Goal: Transaction & Acquisition: Purchase product/service

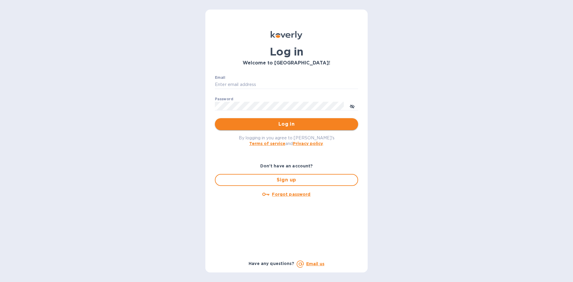
type input "[EMAIL_ADDRESS][DOMAIN_NAME]"
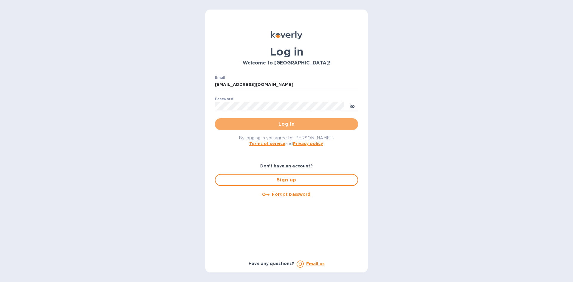
drag, startPoint x: 287, startPoint y: 123, endPoint x: 282, endPoint y: 123, distance: 5.1
click at [287, 123] on span "Log in" at bounding box center [287, 124] width 134 height 7
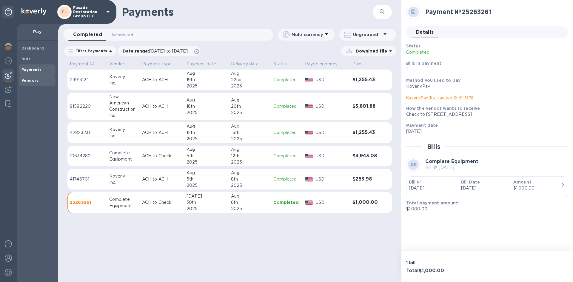
click at [28, 79] on b "Vendors" at bounding box center [29, 80] width 17 height 4
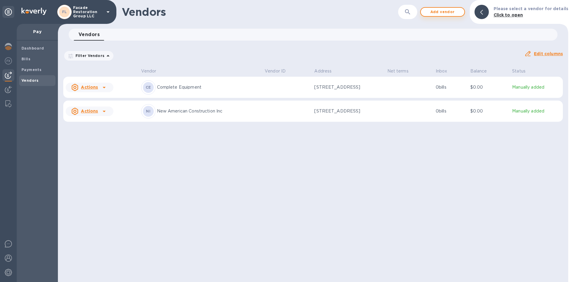
click at [436, 12] on span "Add vendor" at bounding box center [442, 11] width 34 height 7
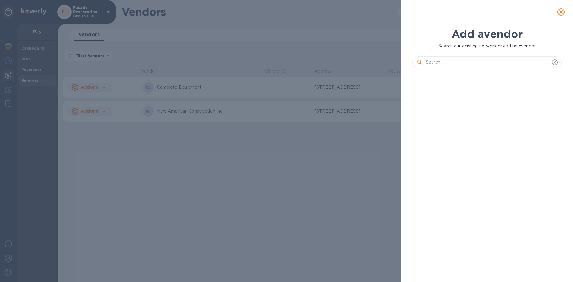
scroll to position [189, 152]
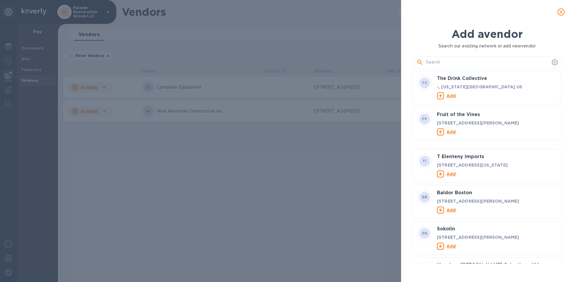
click at [430, 63] on input "text" at bounding box center [488, 62] width 124 height 9
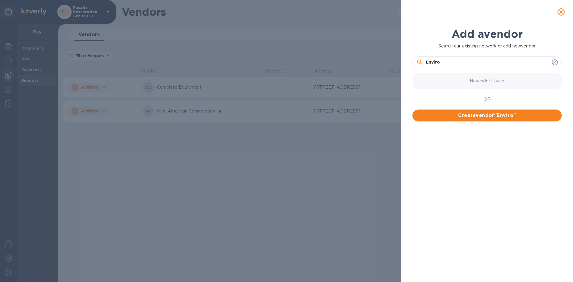
click at [446, 62] on input "Enviro" at bounding box center [488, 62] width 124 height 9
type input "Enviro Tech Group"
click at [495, 112] on button "Create vendor " Enviro Tech Group "" at bounding box center [486, 115] width 149 height 12
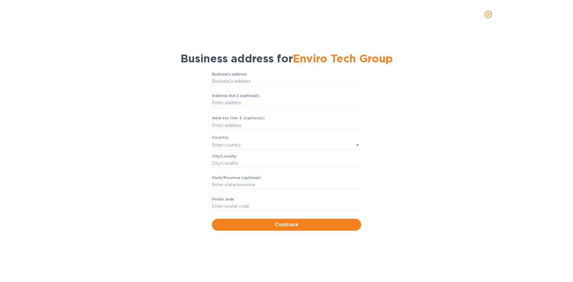
click at [236, 75] on label "Business’s аddress" at bounding box center [229, 75] width 35 height 4
click at [236, 77] on input "Business’s аddress" at bounding box center [286, 81] width 149 height 9
click at [232, 83] on input "Business’s аddress" at bounding box center [286, 81] width 149 height 9
paste input "[STREET_ADDRESS][PERSON_NAME]"
type input "[STREET_ADDRESS]"
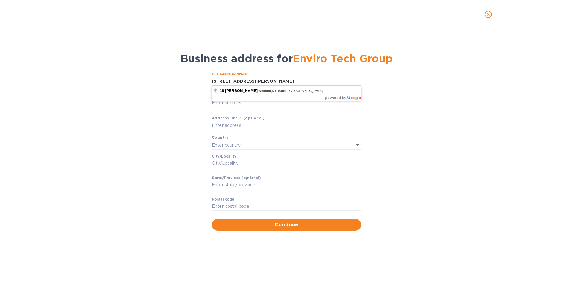
type input "[GEOGRAPHIC_DATA]"
type input "Airmont"
type input "NY"
type input "10901"
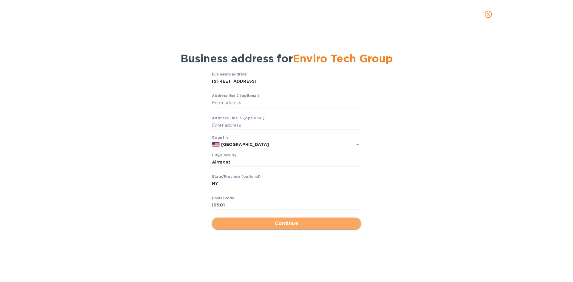
click at [264, 227] on span "Continue" at bounding box center [287, 223] width 140 height 7
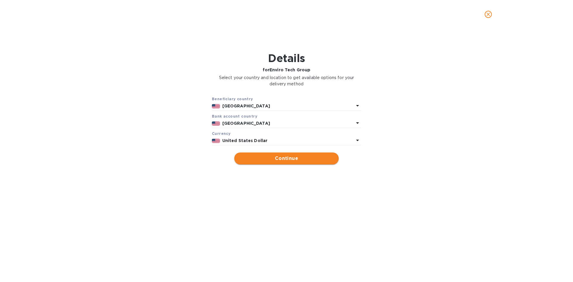
click at [270, 162] on span "Continue" at bounding box center [286, 158] width 95 height 7
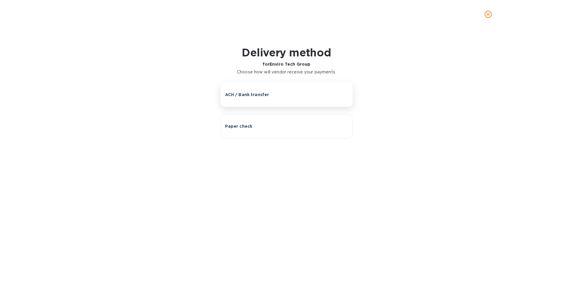
click at [245, 94] on p "ACH / Bank transfer" at bounding box center [247, 95] width 44 height 6
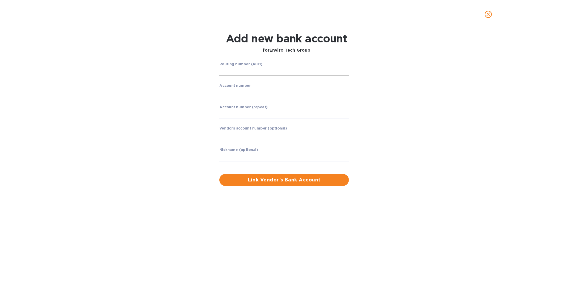
click at [234, 73] on input "string" at bounding box center [283, 71] width 129 height 9
click at [219, 72] on div "Routing number (ACH) ​ Account number ​ Account number (repeat) ​ Vendors accou…" at bounding box center [284, 116] width 134 height 112
click at [225, 74] on input "string" at bounding box center [283, 71] width 129 height 9
click at [249, 72] on input "string" at bounding box center [283, 71] width 129 height 9
type input "121000248"
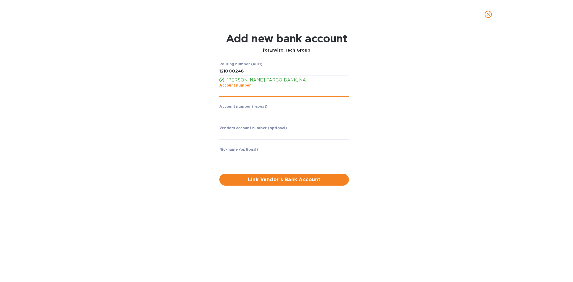
click at [233, 95] on input "string" at bounding box center [283, 92] width 129 height 9
type input "6575206534"
click at [244, 114] on input "string" at bounding box center [283, 113] width 129 height 9
click at [243, 114] on input "string" at bounding box center [283, 113] width 129 height 9
type input "6575206534"
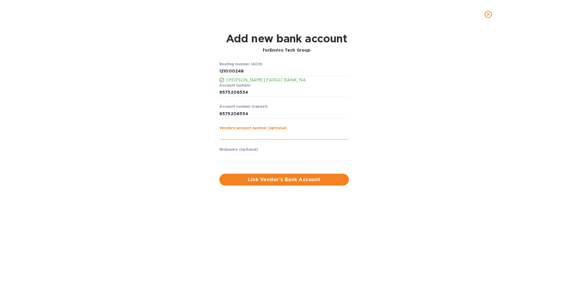
click at [235, 134] on input "text" at bounding box center [283, 135] width 129 height 9
click at [258, 179] on span "Link Vendor’s Bank Account" at bounding box center [284, 179] width 120 height 7
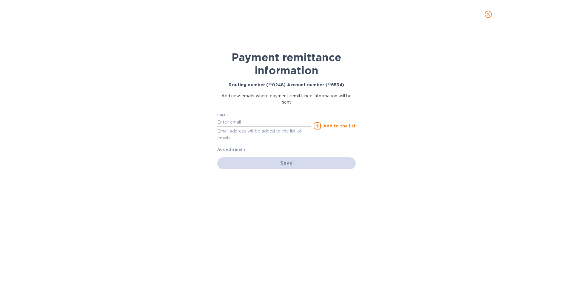
click at [227, 121] on input "text" at bounding box center [264, 122] width 94 height 9
click at [229, 123] on input "text" at bounding box center [264, 122] width 94 height 9
paste input "[PERSON_NAME][EMAIL_ADDRESS][DOMAIN_NAME]"
type input "[PERSON_NAME][EMAIL_ADDRESS][DOMAIN_NAME]"
click at [325, 126] on u "Add to the list" at bounding box center [339, 126] width 33 height 5
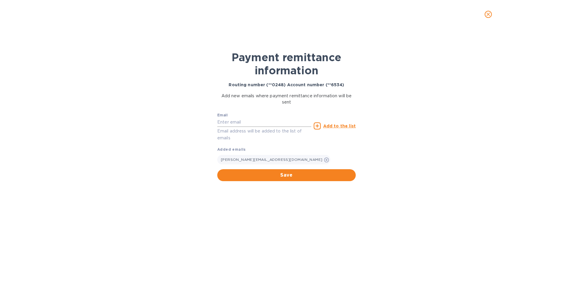
click at [238, 126] on input "text" at bounding box center [264, 122] width 94 height 9
click at [233, 123] on input "text" at bounding box center [264, 122] width 94 height 9
paste input "[PERSON_NAME][EMAIL_ADDRESS][DOMAIN_NAME]>"
type input "[PERSON_NAME][EMAIL_ADDRESS][DOMAIN_NAME]"
click at [337, 124] on u "Add to the list" at bounding box center [339, 126] width 33 height 5
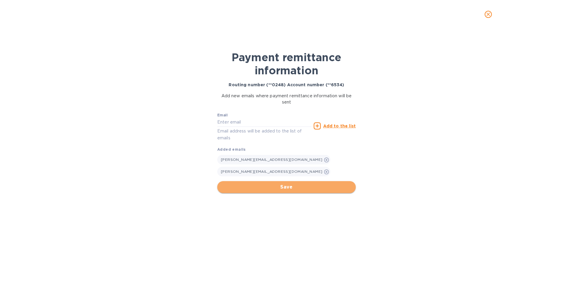
click at [274, 181] on button "Save" at bounding box center [286, 187] width 138 height 12
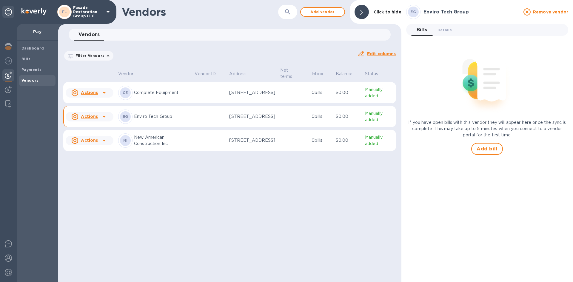
click at [102, 117] on icon at bounding box center [104, 116] width 7 height 7
click at [86, 142] on b "Add new bill" at bounding box center [96, 143] width 28 height 5
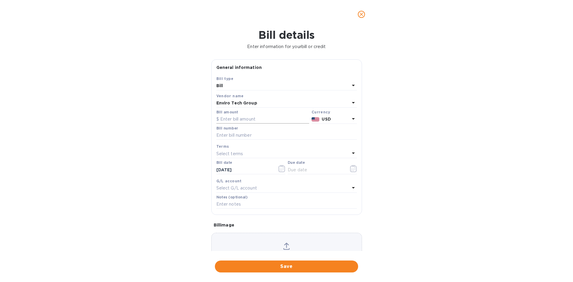
click at [234, 116] on input "text" at bounding box center [262, 119] width 93 height 9
type input "2,775"
click at [224, 134] on input "text" at bounding box center [286, 135] width 141 height 9
click at [226, 133] on input "text" at bounding box center [286, 135] width 141 height 9
type input "77 [PERSON_NAME]"
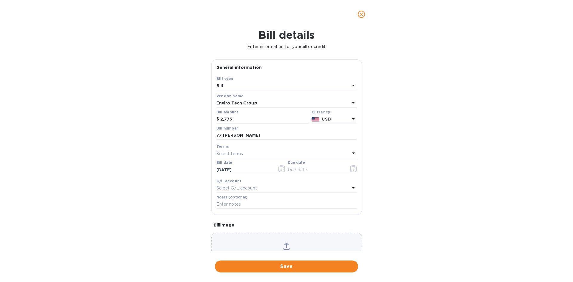
click at [227, 151] on p "Select terms" at bounding box center [229, 154] width 27 height 6
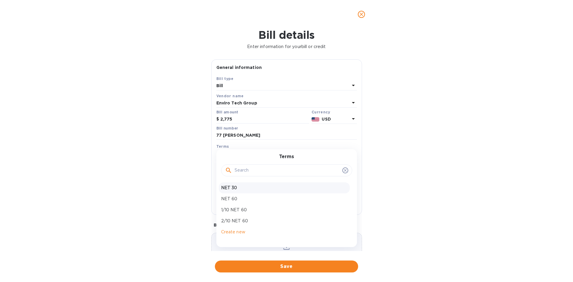
click at [229, 186] on p "NET 30" at bounding box center [284, 188] width 126 height 6
type input "[DATE]"
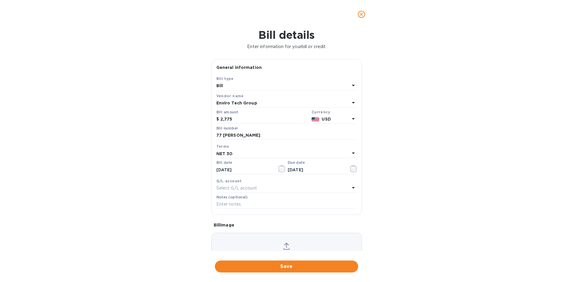
click at [266, 187] on div "Select G/L account" at bounding box center [282, 188] width 133 height 8
click at [217, 175] on div at bounding box center [250, 174] width 69 height 1
click at [288, 266] on span "Save" at bounding box center [287, 266] width 134 height 7
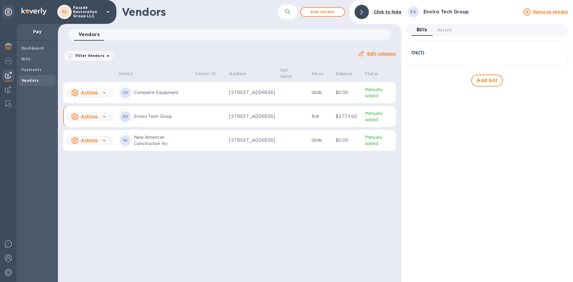
click at [417, 55] on h3 "Ok ( 1 )" at bounding box center [417, 53] width 13 height 6
click at [452, 55] on div "Ok ( 1 )" at bounding box center [487, 53] width 152 height 6
click at [556, 79] on icon "button" at bounding box center [557, 81] width 7 height 7
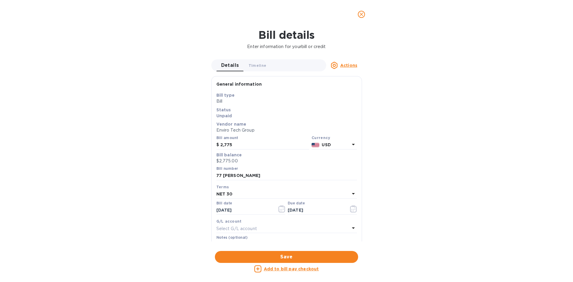
click at [288, 270] on u "Add to bill pay checkout" at bounding box center [291, 268] width 55 height 5
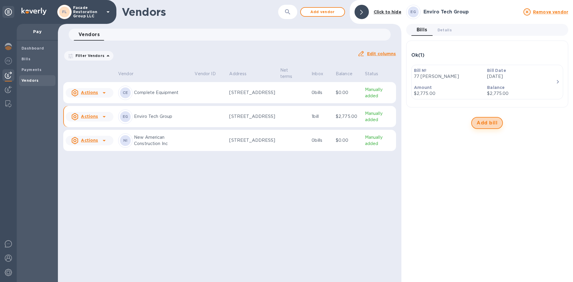
click at [484, 125] on span "Add bill" at bounding box center [486, 122] width 21 height 7
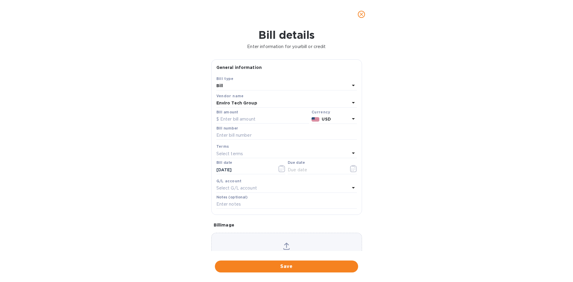
click at [365, 12] on button "close" at bounding box center [361, 14] width 14 height 14
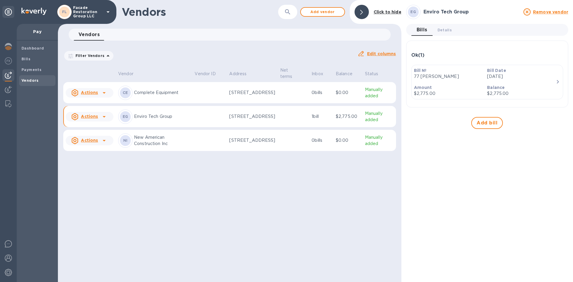
click at [242, 120] on p "[STREET_ADDRESS]" at bounding box center [252, 116] width 46 height 6
click at [166, 115] on div "EG Enviro Tech Group" at bounding box center [154, 116] width 72 height 14
click at [103, 118] on icon at bounding box center [104, 116] width 3 height 1
click at [150, 192] on div at bounding box center [286, 141] width 573 height 282
click at [555, 82] on icon "button" at bounding box center [557, 81] width 7 height 7
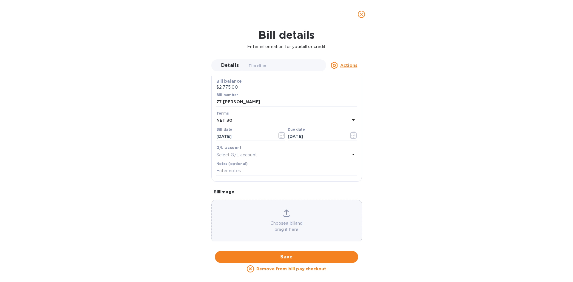
scroll to position [75, 0]
click at [346, 65] on u "Actions" at bounding box center [348, 65] width 17 height 5
click at [419, 81] on div at bounding box center [286, 141] width 573 height 282
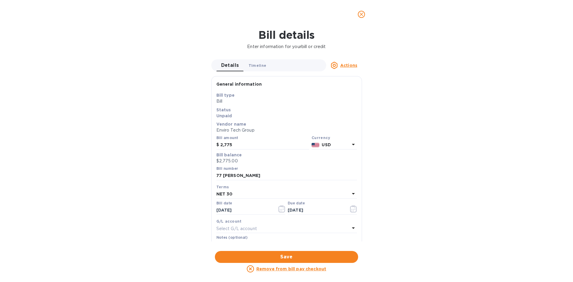
click at [250, 65] on span "Timeline 0" at bounding box center [258, 65] width 18 height 6
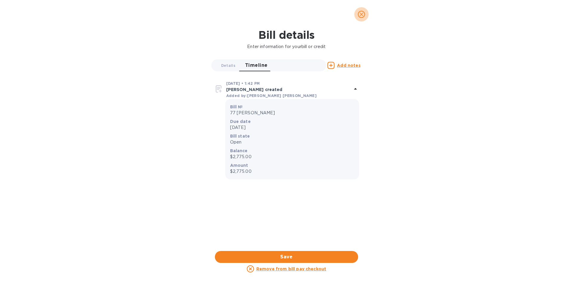
click at [363, 18] on button "close" at bounding box center [361, 14] width 14 height 14
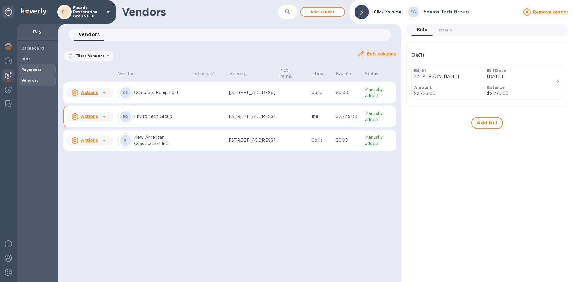
click at [30, 68] on b "Payments" at bounding box center [31, 69] width 20 height 4
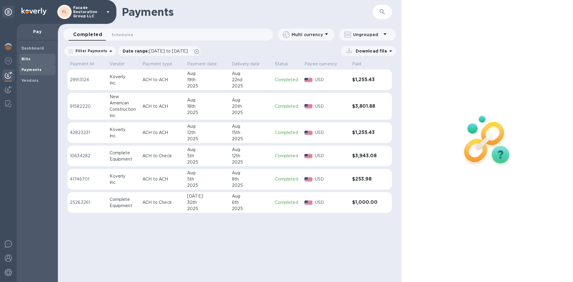
click at [24, 58] on b "Bills" at bounding box center [25, 59] width 9 height 4
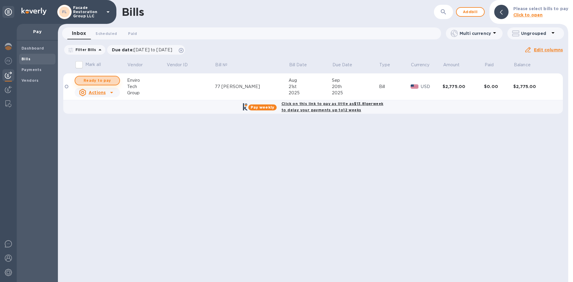
click at [104, 80] on span "Ready to pay" at bounding box center [97, 80] width 35 height 7
checkbox input "true"
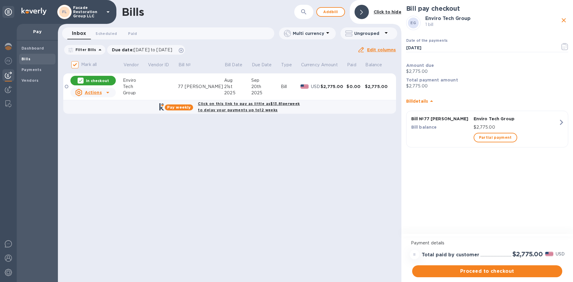
click at [560, 123] on icon "button" at bounding box center [561, 122] width 11 height 11
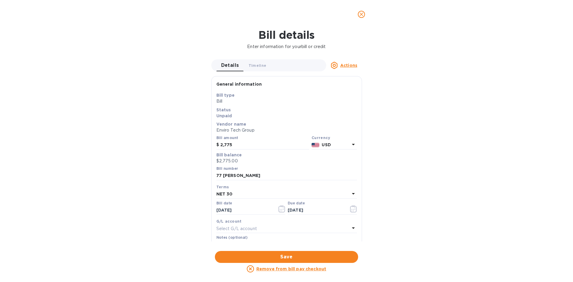
click at [360, 16] on icon "close" at bounding box center [361, 14] width 6 height 6
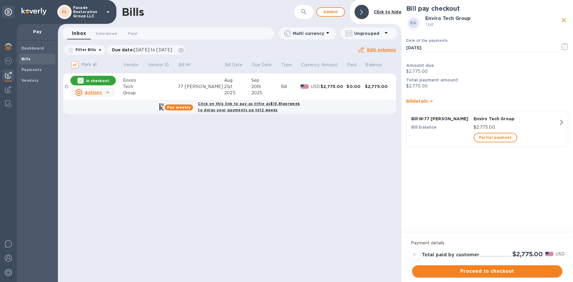
click at [491, 270] on span "Proceed to checkout" at bounding box center [487, 271] width 141 height 7
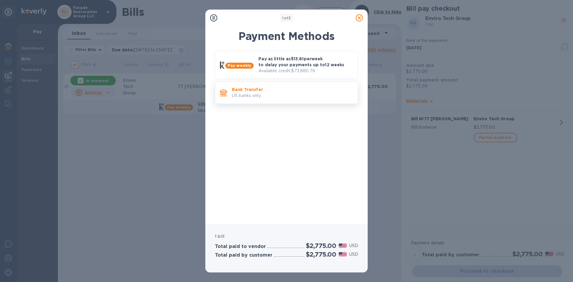
click at [243, 91] on p "Bank Transfer" at bounding box center [292, 90] width 121 height 6
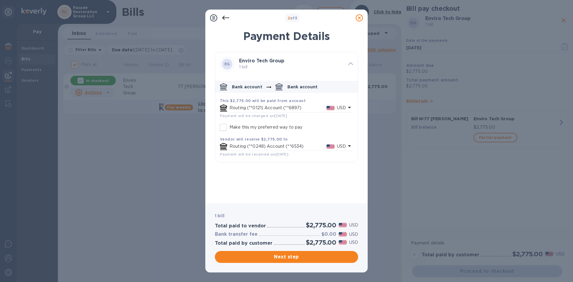
click at [365, 16] on div at bounding box center [359, 18] width 12 height 12
click at [362, 17] on icon at bounding box center [359, 17] width 7 height 7
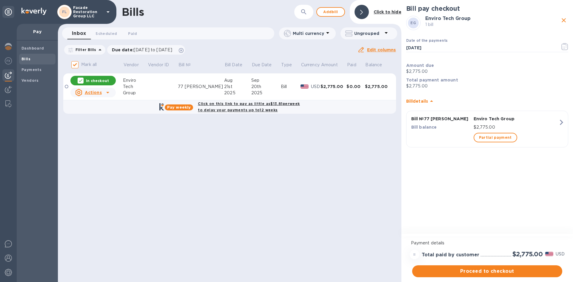
click at [251, 86] on div "20th" at bounding box center [266, 87] width 30 height 6
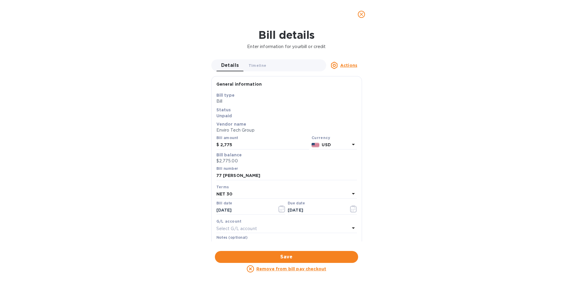
click at [248, 192] on div "NET 30" at bounding box center [282, 194] width 133 height 8
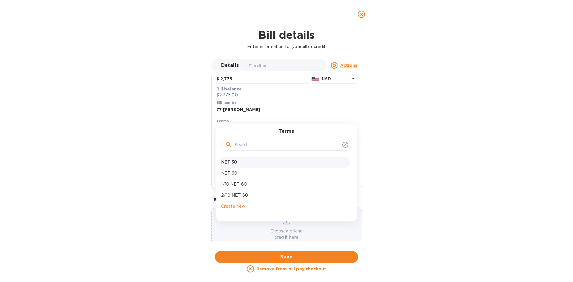
scroll to position [75, 0]
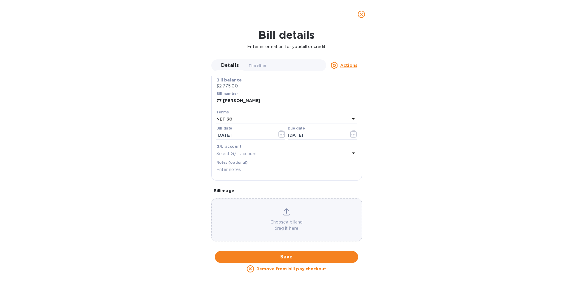
click at [193, 146] on div "Bill details Enter information for your bill or credit Details 0 Timeline 0 Act…" at bounding box center [286, 155] width 573 height 253
click at [362, 13] on icon "close" at bounding box center [361, 15] width 4 height 4
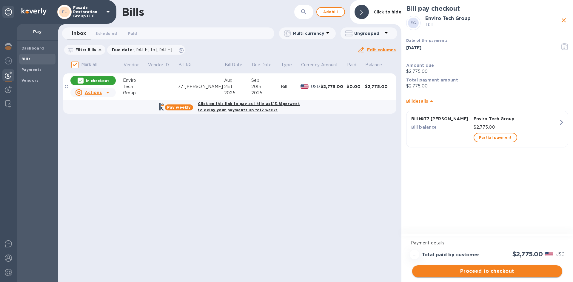
click at [454, 269] on span "Proceed to checkout" at bounding box center [487, 271] width 141 height 7
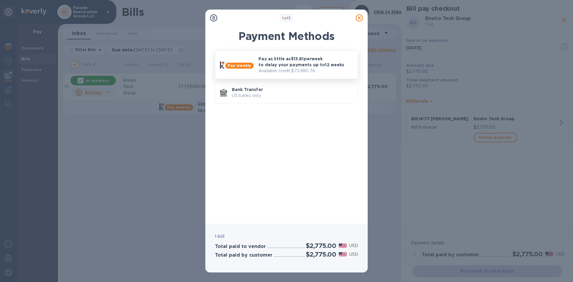
click at [232, 55] on div "Pay weekly Pay as little as $13.81 per week to delay your payments up to 12 wee…" at bounding box center [286, 64] width 138 height 23
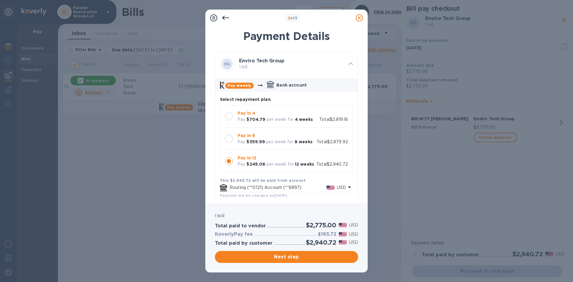
click at [230, 115] on div at bounding box center [229, 116] width 8 height 8
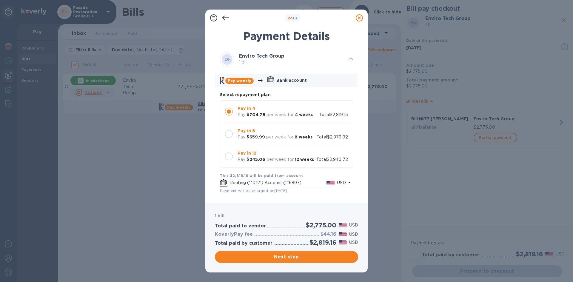
scroll to position [0, 0]
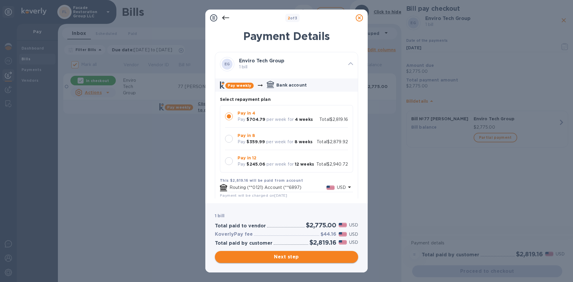
click at [284, 258] on span "Next step" at bounding box center [287, 256] width 134 height 7
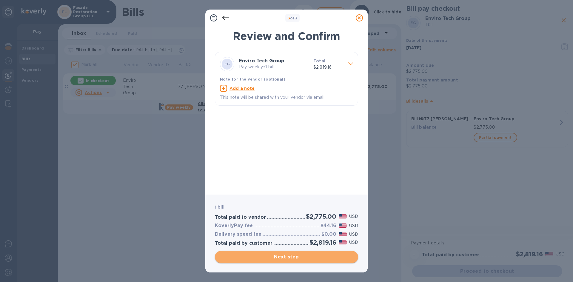
click at [290, 257] on span "Next step" at bounding box center [287, 256] width 134 height 7
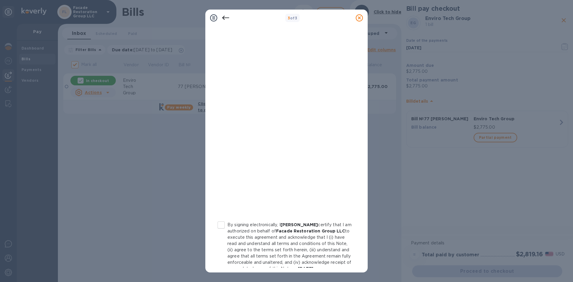
scroll to position [58, 0]
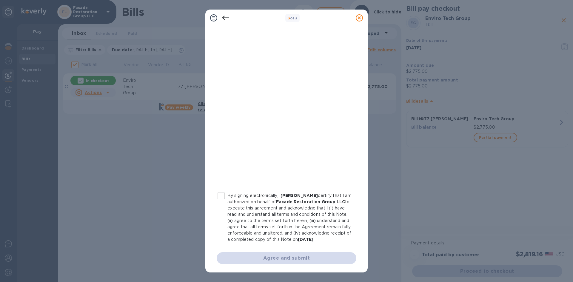
click at [219, 189] on input "By signing electronically, I [PERSON_NAME] certify that I am authorized on beha…" at bounding box center [221, 195] width 13 height 13
checkbox input "true"
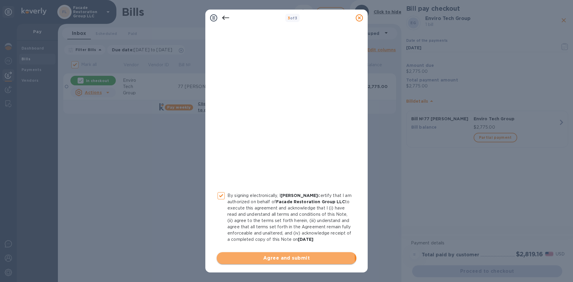
click at [277, 260] on span "Agree and submit" at bounding box center [286, 257] width 130 height 7
